Goal: Task Accomplishment & Management: Use online tool/utility

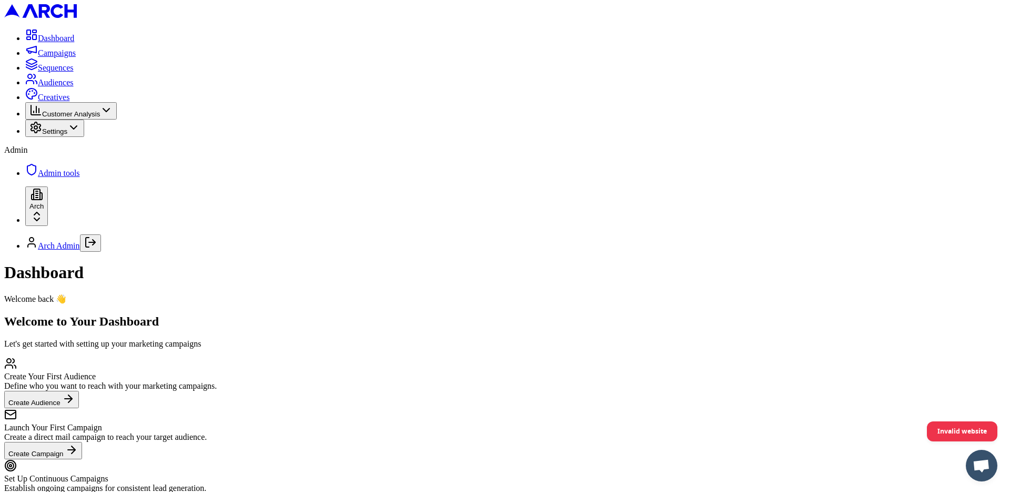
click at [69, 102] on span "Creatives" at bounding box center [54, 97] width 32 height 9
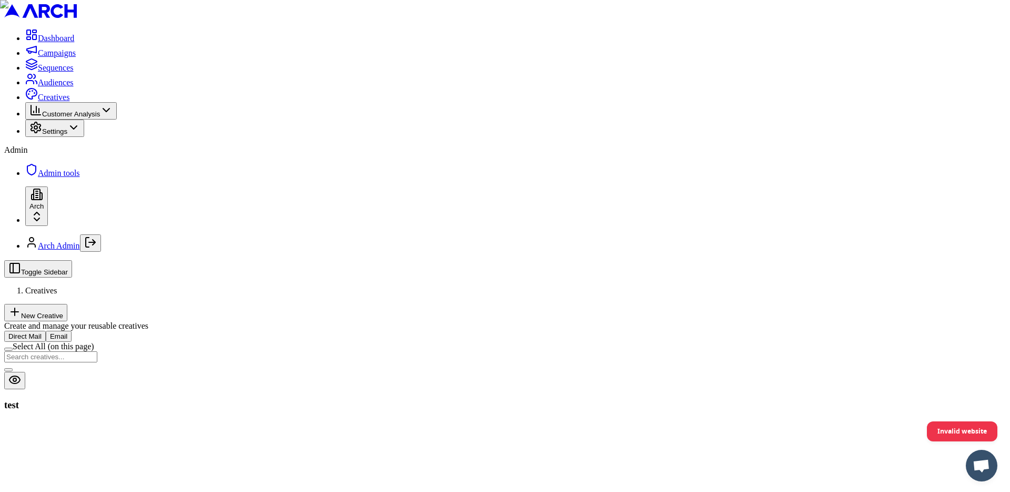
click at [320, 399] on div "test" at bounding box center [505, 405] width 1002 height 12
click at [328, 330] on div "Direct Mail Email Select All (on this page) test" at bounding box center [505, 370] width 1002 height 80
click at [25, 372] on button at bounding box center [14, 380] width 21 height 17
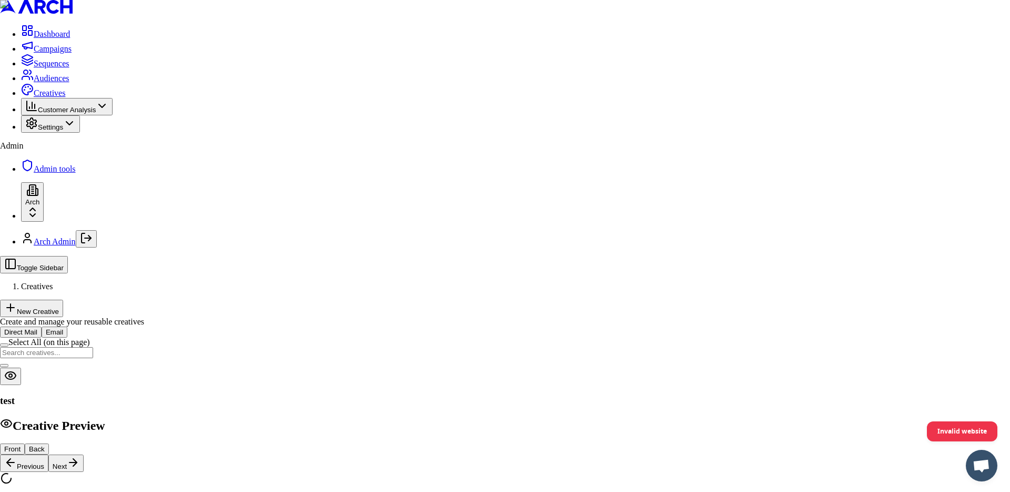
click at [49, 443] on button "Back" at bounding box center [37, 448] width 24 height 11
click at [25, 443] on button "Front" at bounding box center [12, 448] width 25 height 11
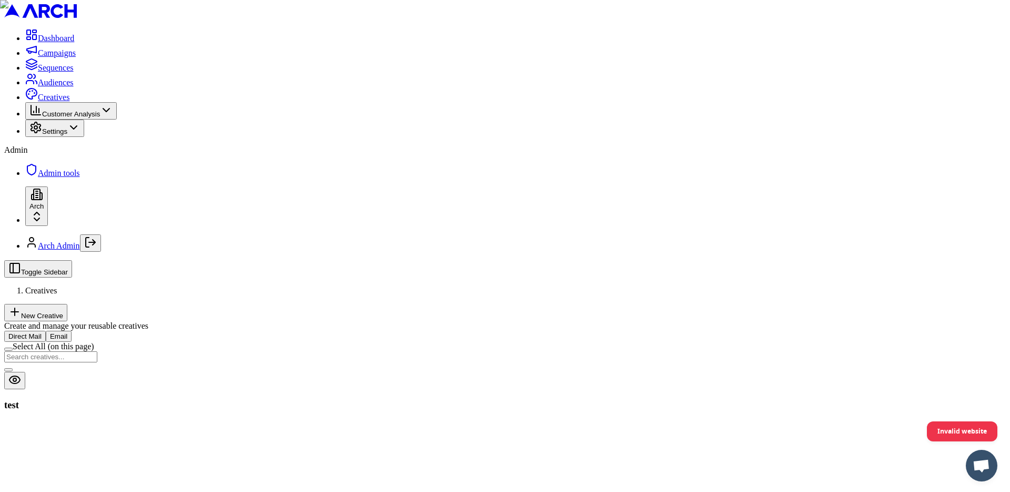
click at [550, 362] on div "test" at bounding box center [505, 386] width 1002 height 48
click at [72, 330] on button "Email" at bounding box center [59, 335] width 26 height 11
click at [46, 330] on button "Direct Mail" at bounding box center [25, 335] width 42 height 11
click at [25, 372] on button at bounding box center [14, 380] width 21 height 17
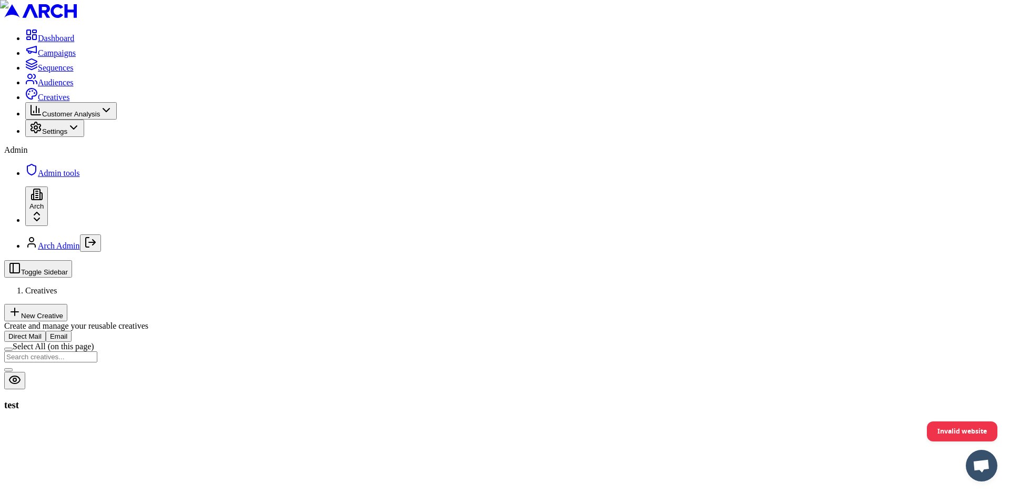
click at [389, 362] on div "test" at bounding box center [505, 386] width 1002 height 48
click at [287, 321] on div "Create and manage your reusable creatives" at bounding box center [505, 325] width 1002 height 9
click at [274, 321] on div "Create and manage your reusable creatives" at bounding box center [505, 325] width 1002 height 9
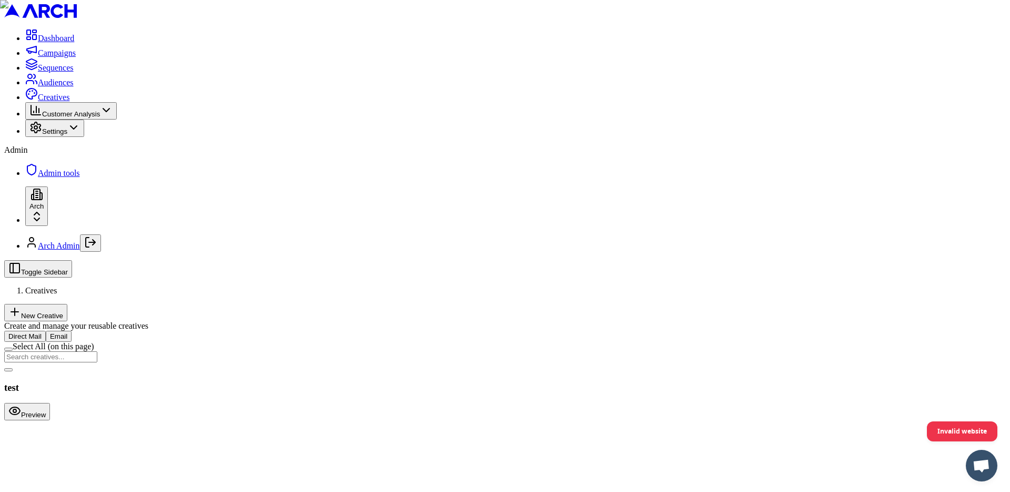
click at [50, 403] on button "Preview" at bounding box center [27, 411] width 46 height 17
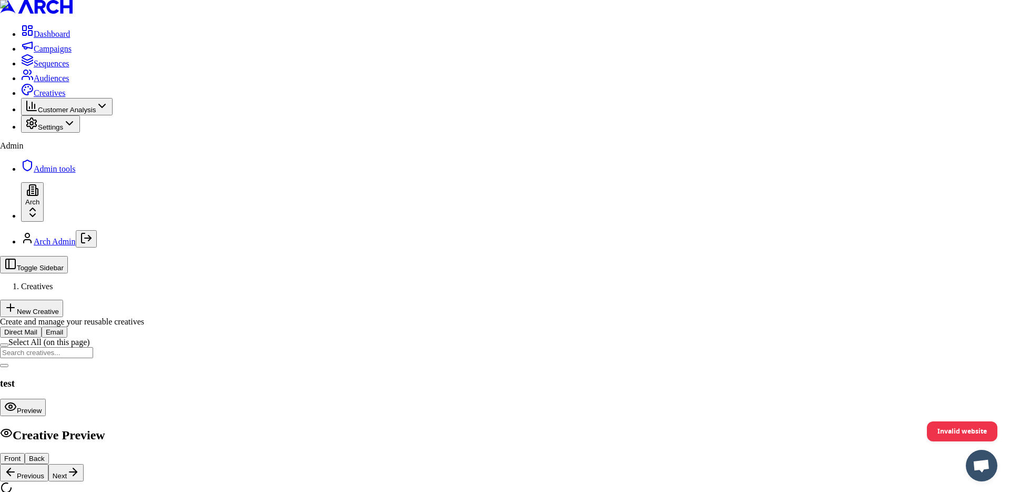
click at [49, 453] on button "Back" at bounding box center [37, 458] width 24 height 11
click at [25, 453] on button "Front" at bounding box center [12, 458] width 25 height 11
click at [231, 453] on div "Front Back Previous Next" at bounding box center [505, 467] width 1010 height 28
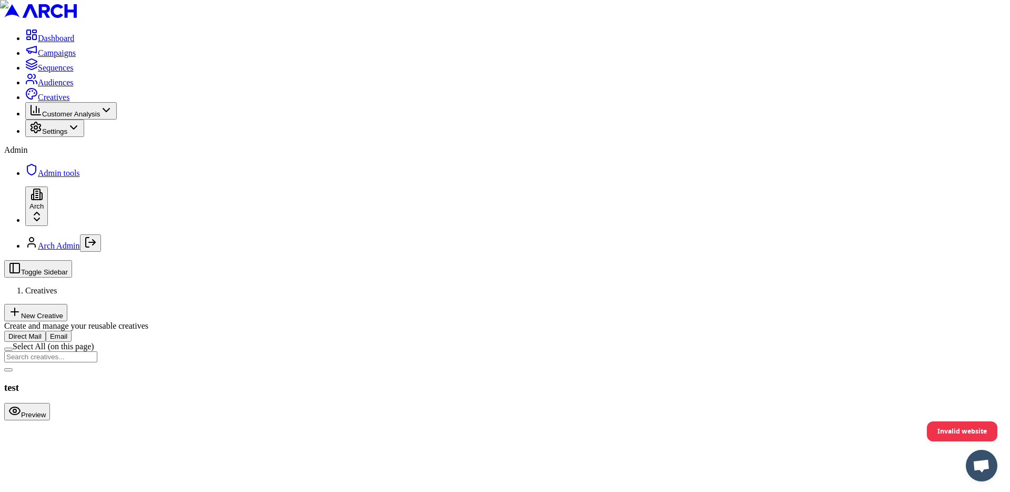
click at [484, 362] on div "test Preview" at bounding box center [505, 391] width 1002 height 58
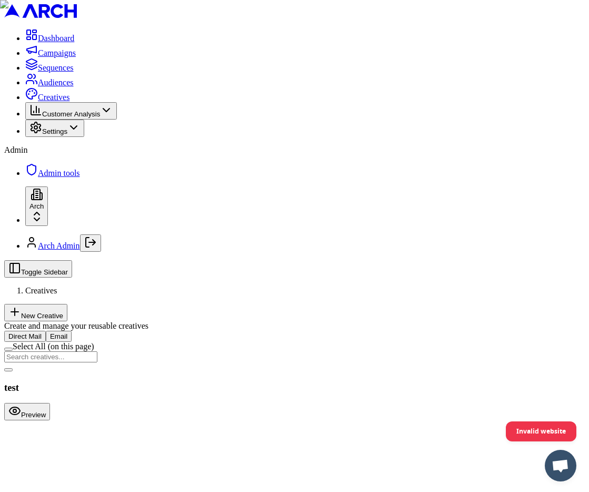
click at [50, 403] on button "Preview" at bounding box center [27, 411] width 46 height 17
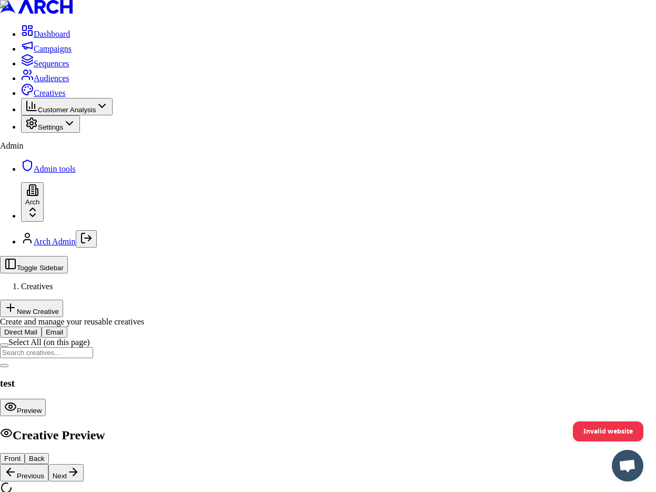
click at [84, 464] on button "Next" at bounding box center [65, 472] width 35 height 17
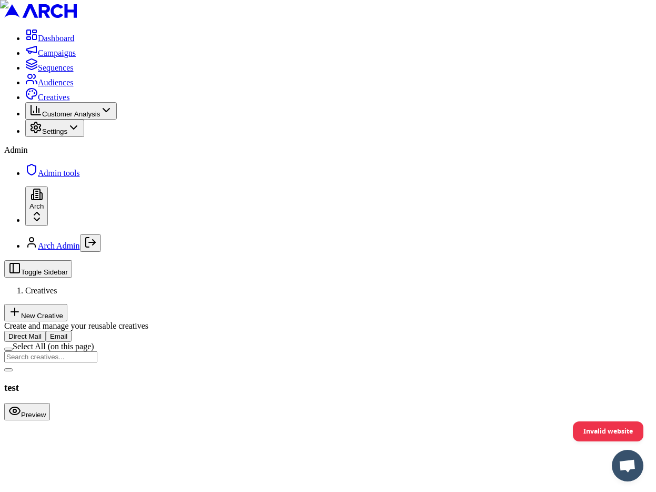
click at [54, 43] on span "Dashboard" at bounding box center [56, 38] width 36 height 9
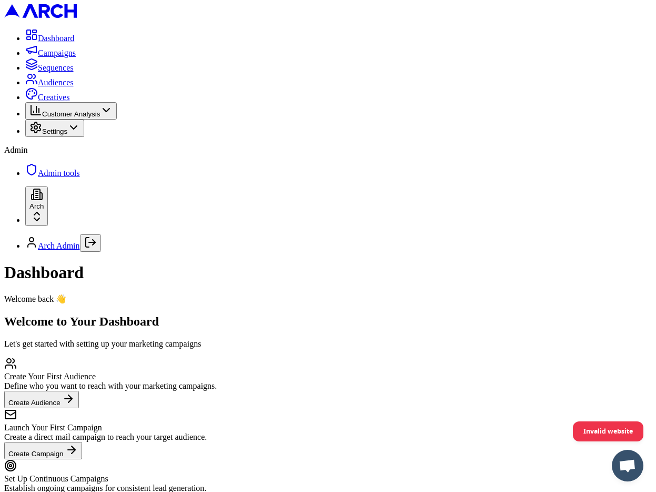
click at [69, 102] on span "Creatives" at bounding box center [54, 97] width 32 height 9
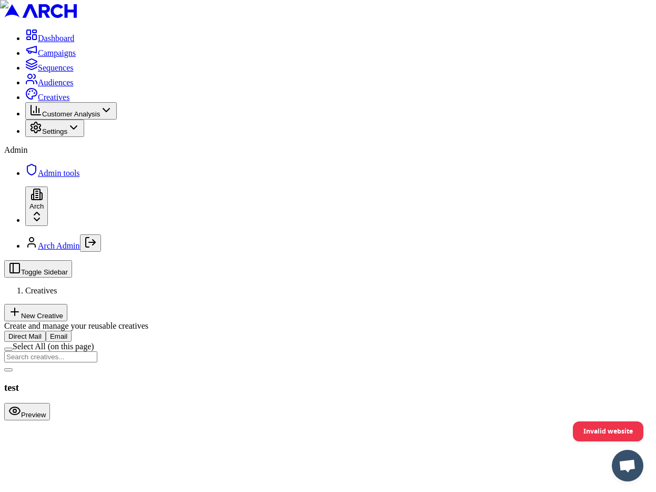
click at [50, 403] on button "Preview" at bounding box center [27, 411] width 46 height 17
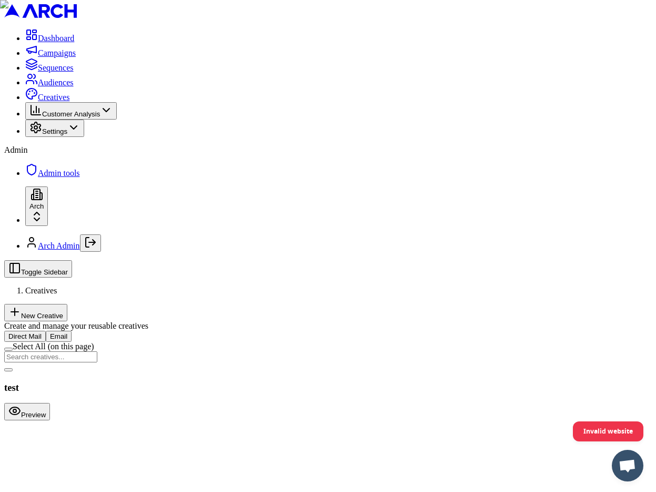
click at [482, 362] on div "test Preview" at bounding box center [328, 391] width 648 height 58
click at [50, 403] on button "Preview" at bounding box center [27, 411] width 46 height 17
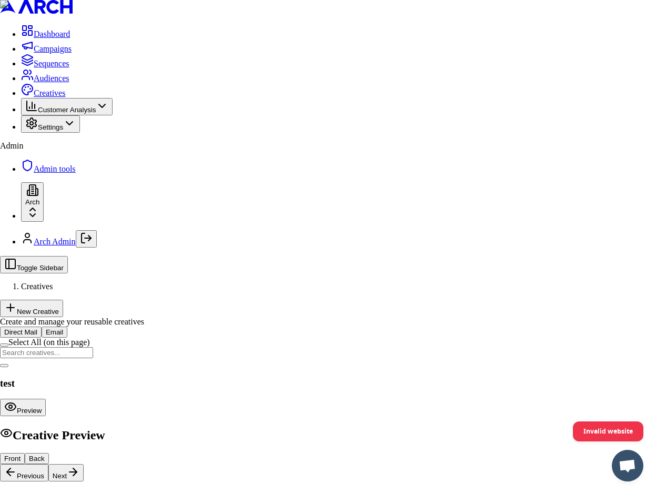
click at [153, 453] on div "Front Back Previous Next" at bounding box center [328, 467] width 656 height 28
click at [609, 426] on h2 "Creative Preview" at bounding box center [328, 434] width 656 height 16
